Goal: Information Seeking & Learning: Learn about a topic

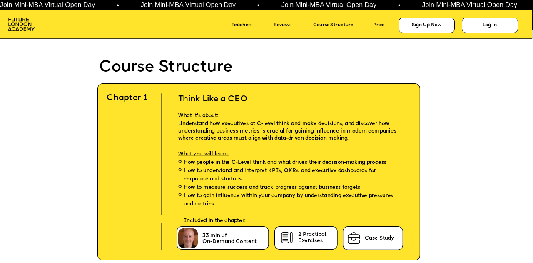
scroll to position [1790, 0]
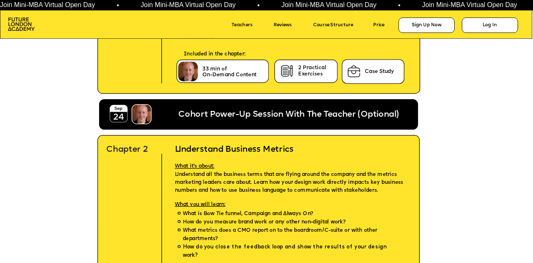
click at [369, 119] on span "Cohort Power-Up Session With The Teacher (Optional)" at bounding box center [288, 114] width 220 height 8
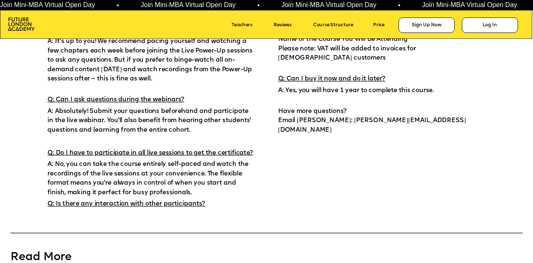
scroll to position [4621, 0]
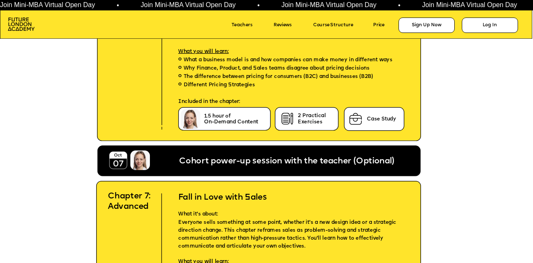
scroll to position [2706, 0]
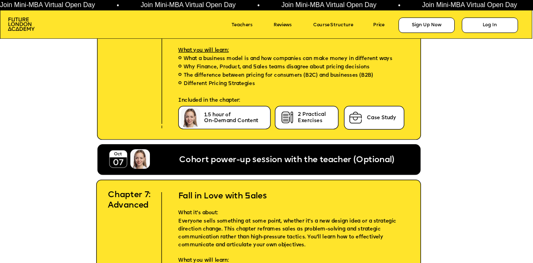
click at [362, 157] on span "Cohort power-up session with the teacher (Optional)" at bounding box center [286, 160] width 215 height 8
drag, startPoint x: 181, startPoint y: 158, endPoint x: 252, endPoint y: 156, distance: 71.6
click at [252, 156] on span "Cohort power-up session with the teacher (Optional)" at bounding box center [286, 160] width 215 height 8
